Goal: Transaction & Acquisition: Purchase product/service

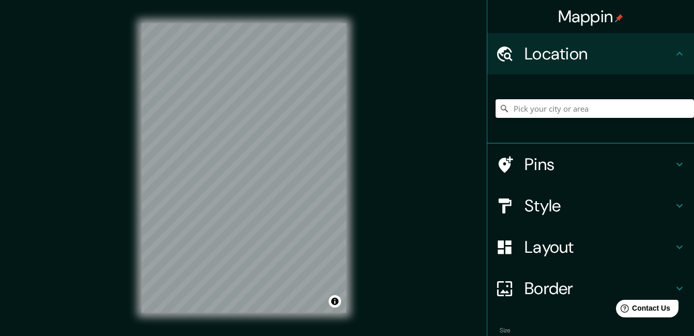
click at [544, 252] on h4 "Layout" at bounding box center [598, 247] width 149 height 21
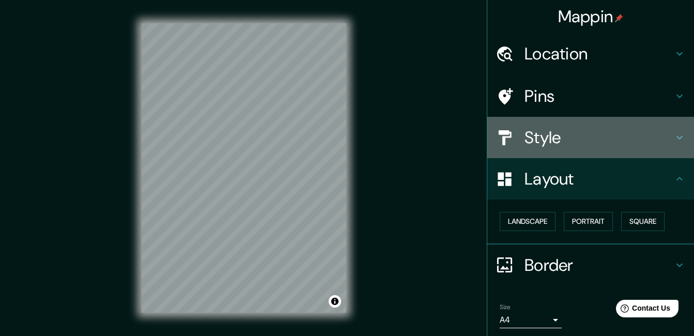
click at [546, 142] on h4 "Style" at bounding box center [598, 137] width 149 height 21
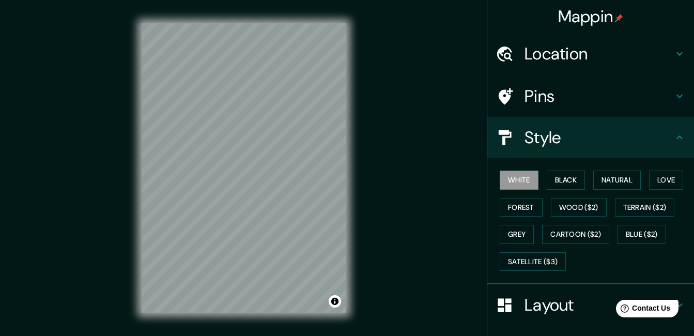
click at [562, 56] on h4 "Location" at bounding box center [598, 53] width 149 height 21
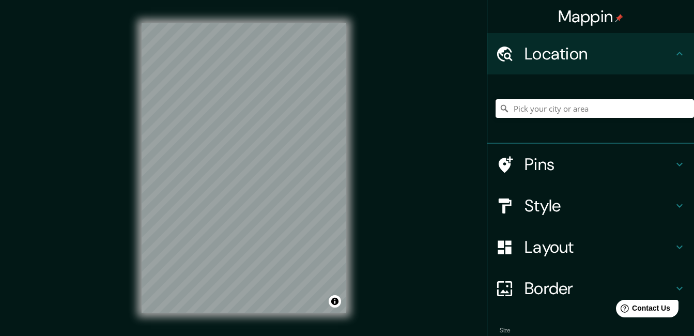
click at [552, 106] on input "Pick your city or area" at bounding box center [594, 108] width 198 height 19
type input "[GEOGRAPHIC_DATA]"
click at [557, 202] on h4 "Style" at bounding box center [598, 205] width 149 height 21
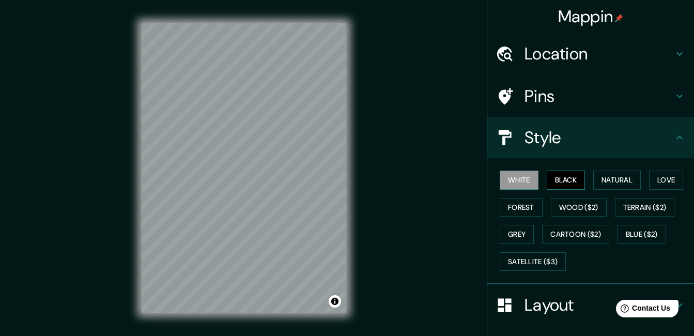
click at [562, 184] on button "Black" at bounding box center [565, 179] width 39 height 19
click at [614, 178] on button "Natural" at bounding box center [617, 179] width 48 height 19
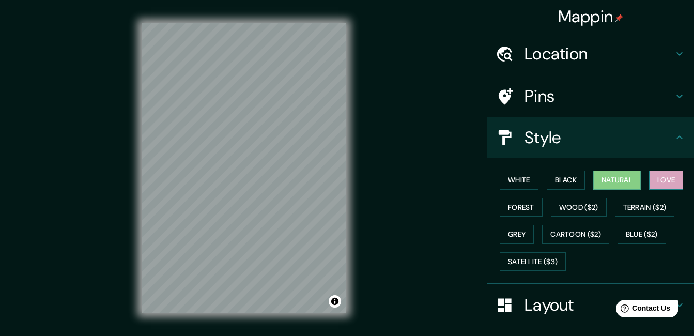
click at [668, 175] on button "Love" at bounding box center [666, 179] width 34 height 19
click at [572, 183] on button "Black" at bounding box center [565, 179] width 39 height 19
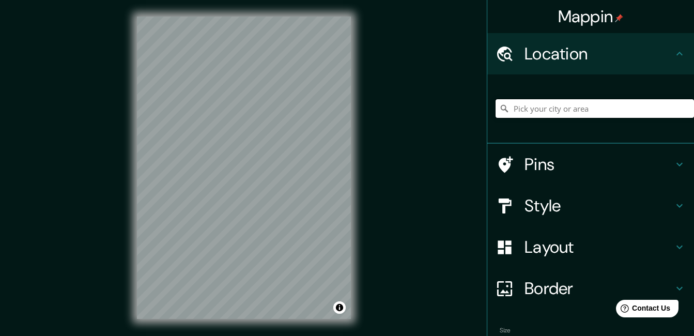
click at [529, 104] on input "Pick your city or area" at bounding box center [594, 108] width 198 height 19
click at [529, 203] on h4 "Style" at bounding box center [598, 205] width 149 height 21
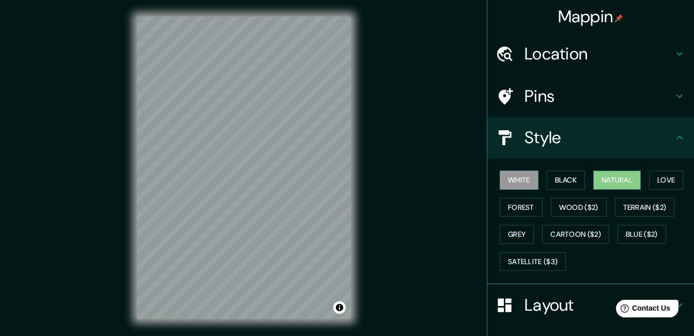
click at [612, 180] on button "Natural" at bounding box center [617, 179] width 48 height 19
click at [536, 139] on h4 "Style" at bounding box center [598, 137] width 149 height 21
click at [544, 303] on h4 "Layout" at bounding box center [598, 304] width 149 height 21
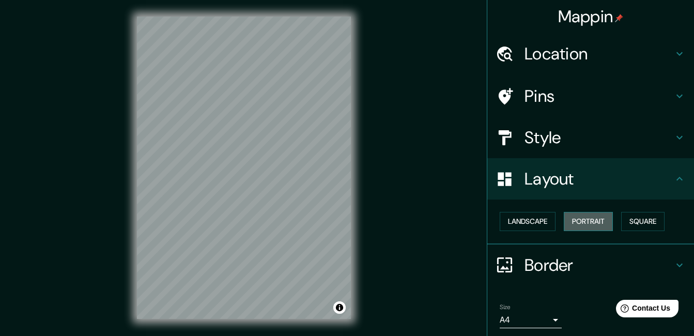
click at [600, 218] on button "Portrait" at bounding box center [588, 221] width 49 height 19
click at [634, 223] on button "Square" at bounding box center [642, 221] width 43 height 19
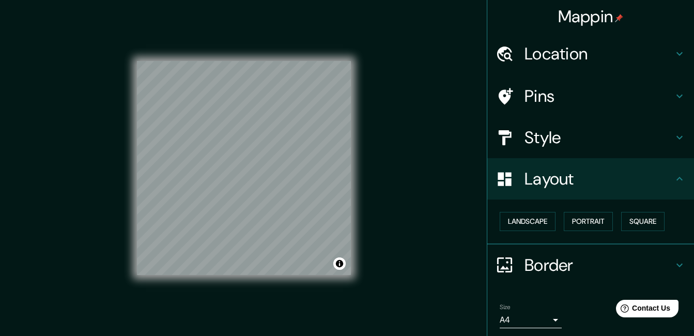
click at [552, 50] on h4 "Location" at bounding box center [598, 53] width 149 height 21
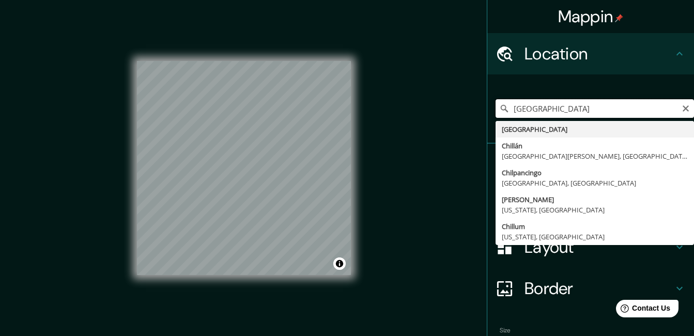
click at [543, 111] on input "[GEOGRAPHIC_DATA]" at bounding box center [594, 108] width 198 height 19
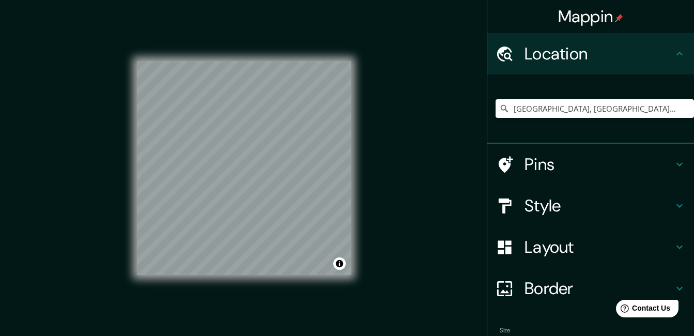
click at [558, 205] on h4 "Style" at bounding box center [598, 205] width 149 height 21
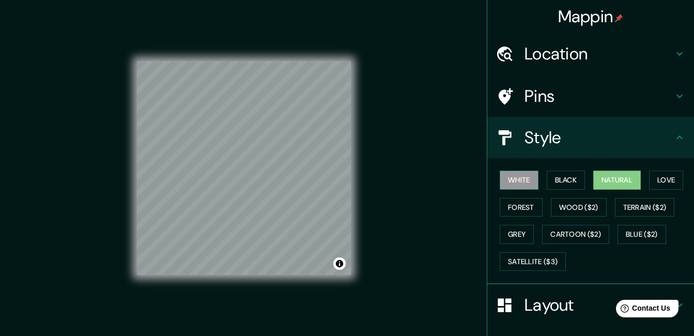
click at [528, 177] on button "White" at bounding box center [518, 179] width 39 height 19
click at [557, 178] on button "Black" at bounding box center [565, 179] width 39 height 19
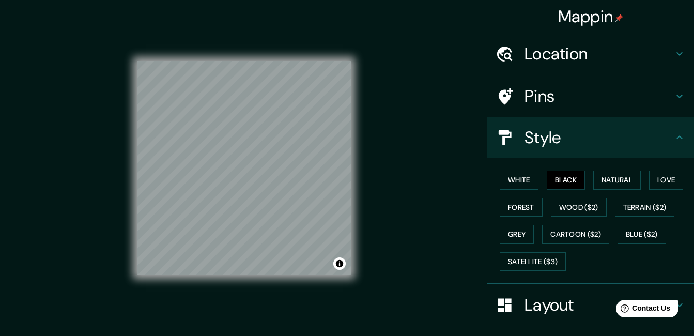
click at [546, 53] on h4 "Location" at bounding box center [598, 53] width 149 height 21
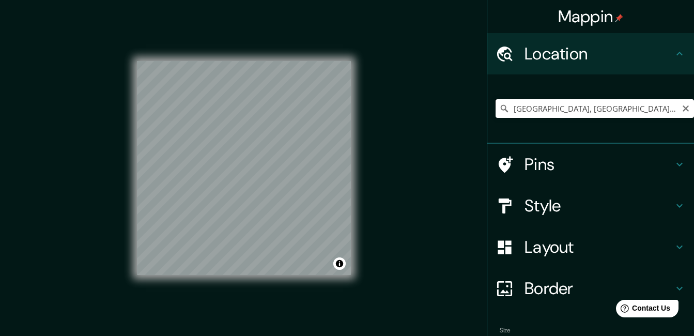
click at [563, 111] on input "[GEOGRAPHIC_DATA], [GEOGRAPHIC_DATA], [GEOGRAPHIC_DATA]" at bounding box center [594, 108] width 198 height 19
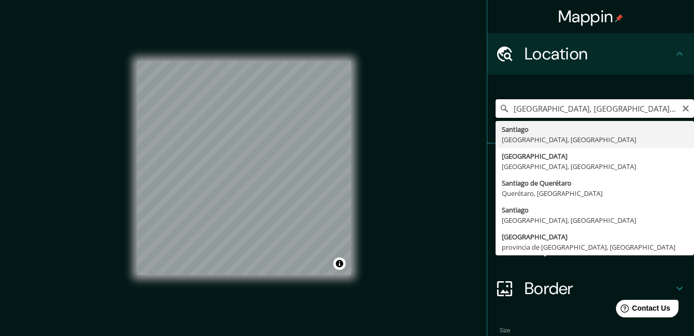
click at [563, 111] on input "[GEOGRAPHIC_DATA], [GEOGRAPHIC_DATA], [GEOGRAPHIC_DATA]" at bounding box center [594, 108] width 198 height 19
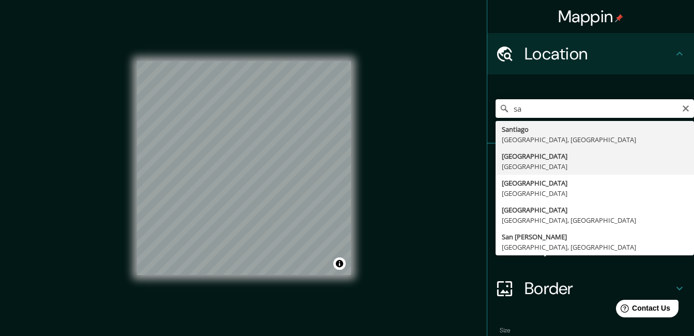
type input "[GEOGRAPHIC_DATA], [GEOGRAPHIC_DATA]"
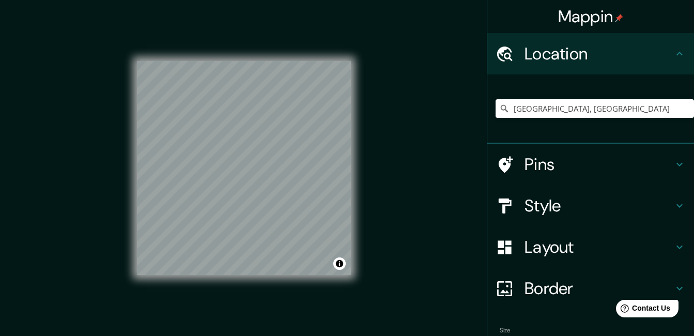
drag, startPoint x: 343, startPoint y: 50, endPoint x: 427, endPoint y: 128, distance: 114.8
click at [427, 128] on div "Mappin Location [GEOGRAPHIC_DATA], [GEOGRAPHIC_DATA] Pins Style Layout Border C…" at bounding box center [347, 176] width 694 height 352
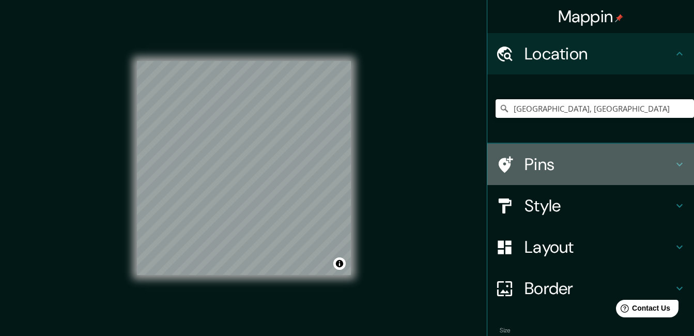
click at [532, 160] on h4 "Pins" at bounding box center [598, 164] width 149 height 21
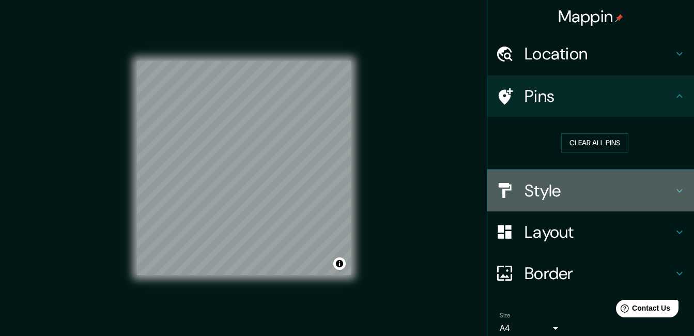
click at [514, 183] on div at bounding box center [509, 190] width 29 height 18
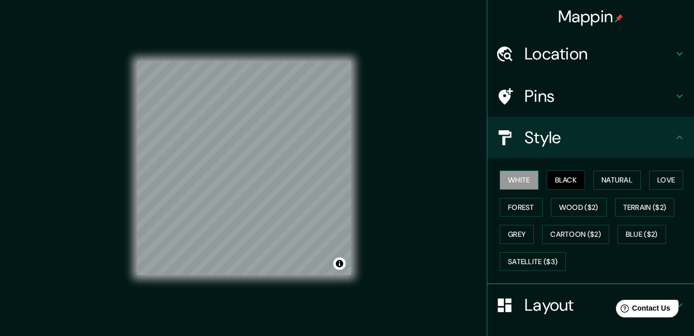
click at [518, 183] on button "White" at bounding box center [518, 179] width 39 height 19
click at [623, 175] on button "Natural" at bounding box center [617, 179] width 48 height 19
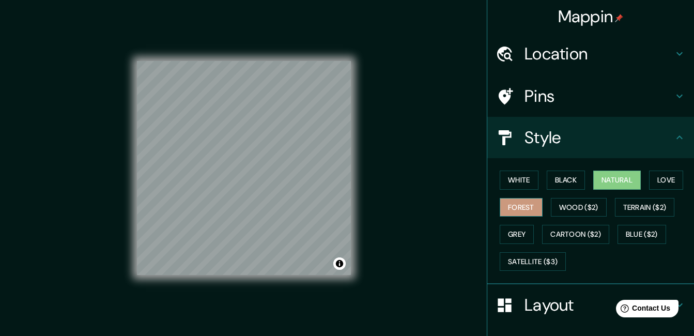
click at [518, 206] on button "Forest" at bounding box center [520, 207] width 43 height 19
click at [651, 180] on button "Love" at bounding box center [666, 179] width 34 height 19
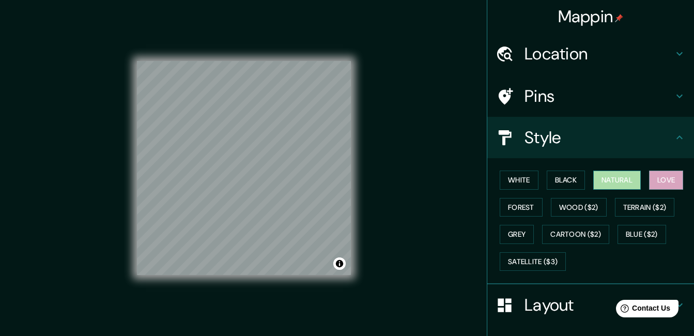
click at [623, 179] on button "Natural" at bounding box center [617, 179] width 48 height 19
click at [584, 175] on div "White Black Natural Love Forest Wood ($2) Terrain ($2) Grey Cartoon ($2) Blue (…" at bounding box center [594, 220] width 198 height 108
click at [567, 179] on button "Black" at bounding box center [565, 179] width 39 height 19
click at [653, 177] on button "Love" at bounding box center [666, 179] width 34 height 19
click at [623, 179] on button "Natural" at bounding box center [617, 179] width 48 height 19
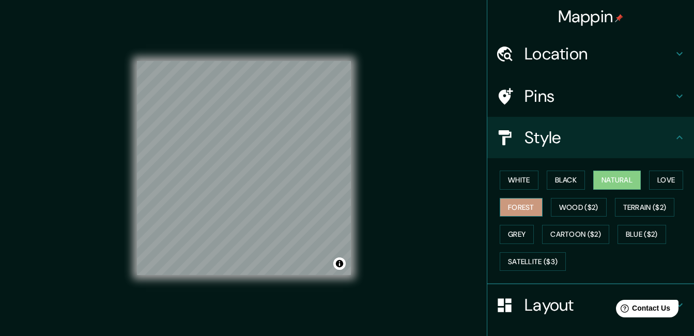
click at [524, 199] on button "Forest" at bounding box center [520, 207] width 43 height 19
click at [508, 181] on button "White" at bounding box center [518, 179] width 39 height 19
click at [611, 178] on button "Natural" at bounding box center [617, 179] width 48 height 19
